Goal: Find contact information: Find contact information

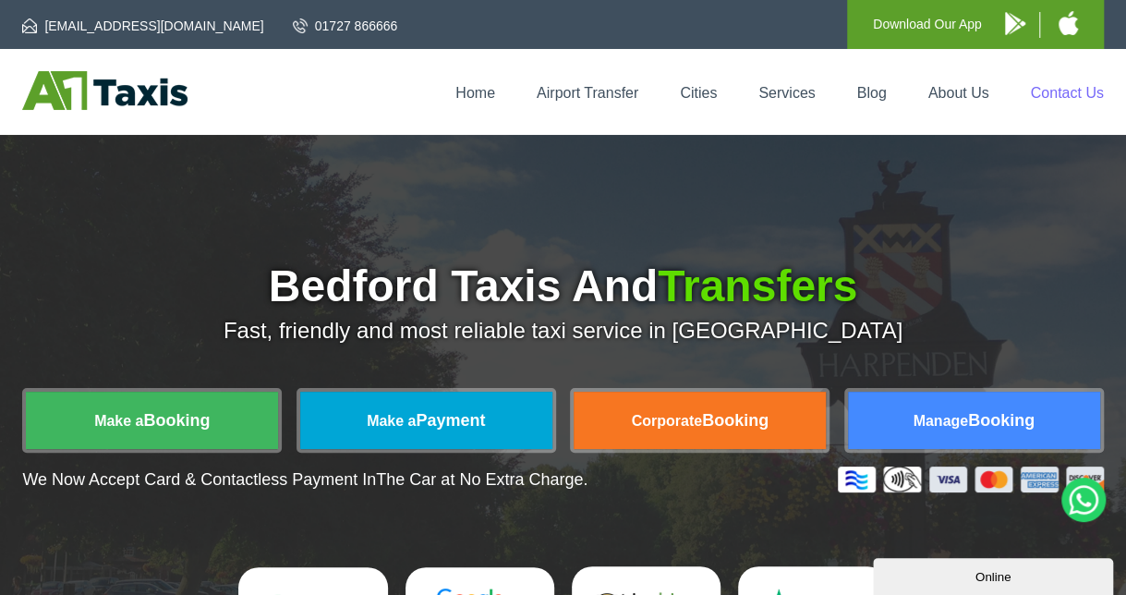
click at [1064, 90] on link "Contact Us" at bounding box center [1066, 93] width 73 height 16
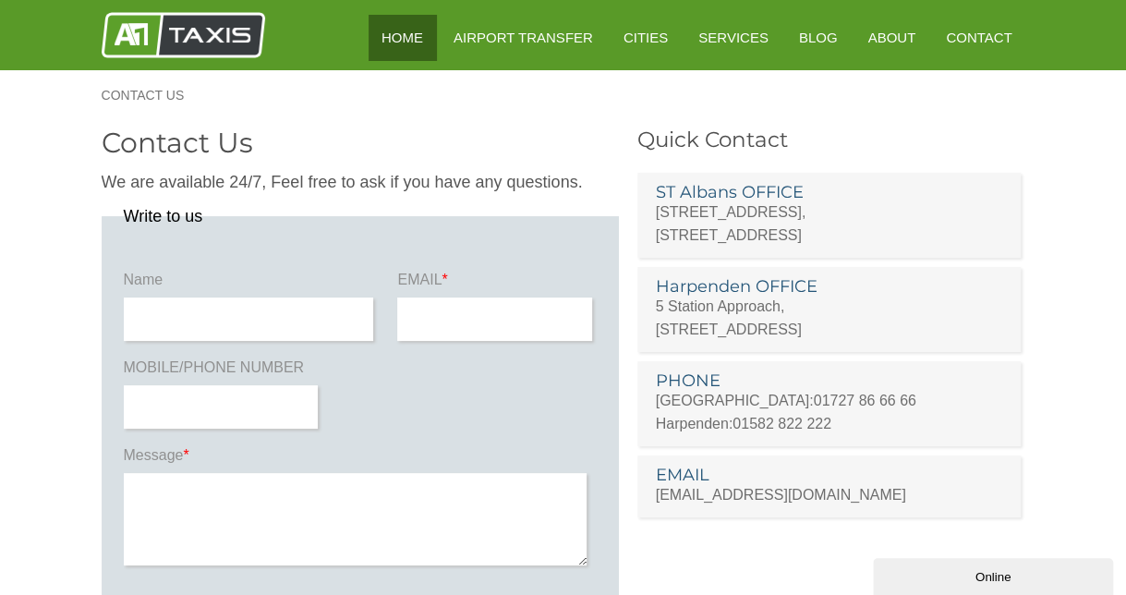
click at [436, 38] on link "HOME" at bounding box center [402, 37] width 67 height 45
